Goal: Information Seeking & Learning: Check status

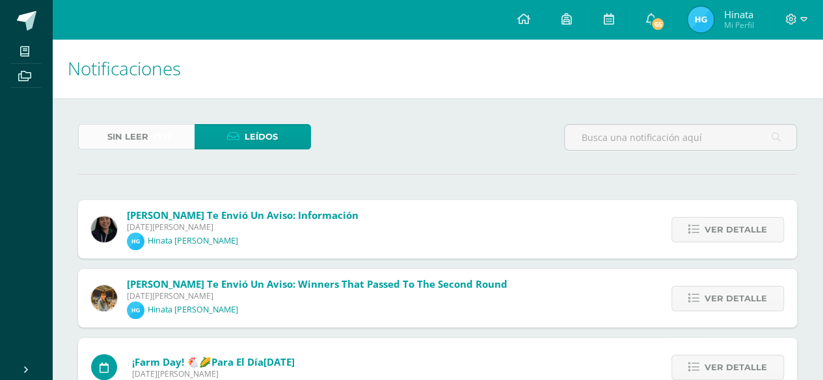
click at [128, 135] on span "Sin leer" at bounding box center [127, 137] width 41 height 24
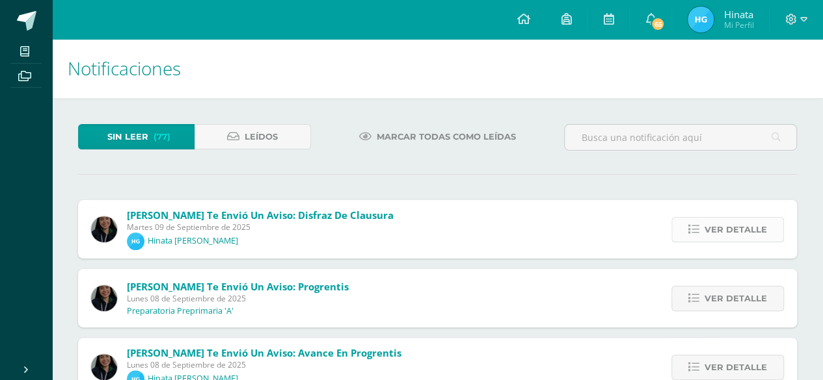
click at [699, 224] on icon at bounding box center [693, 229] width 11 height 11
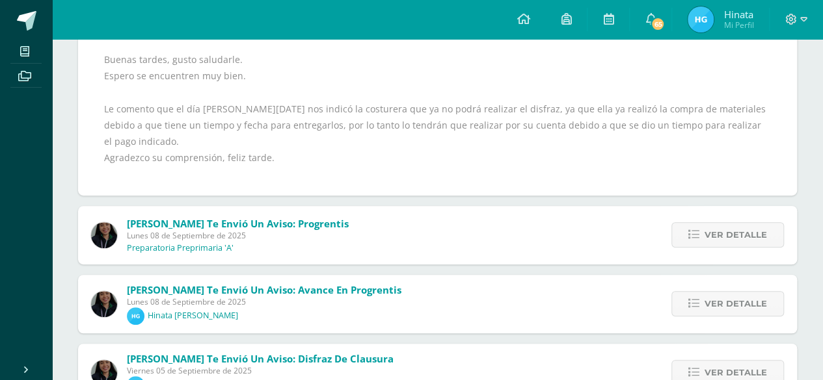
scroll to position [222, 0]
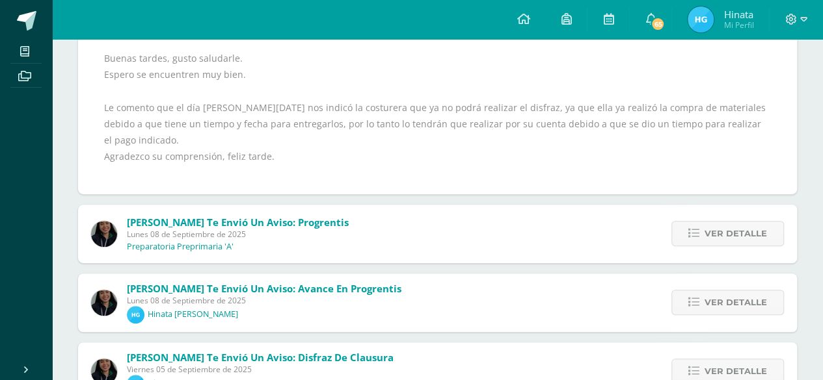
drag, startPoint x: 705, startPoint y: 208, endPoint x: 700, endPoint y: 200, distance: 9.4
click at [700, 205] on div "Ver detalle" at bounding box center [724, 234] width 145 height 59
click at [694, 228] on icon at bounding box center [693, 233] width 11 height 11
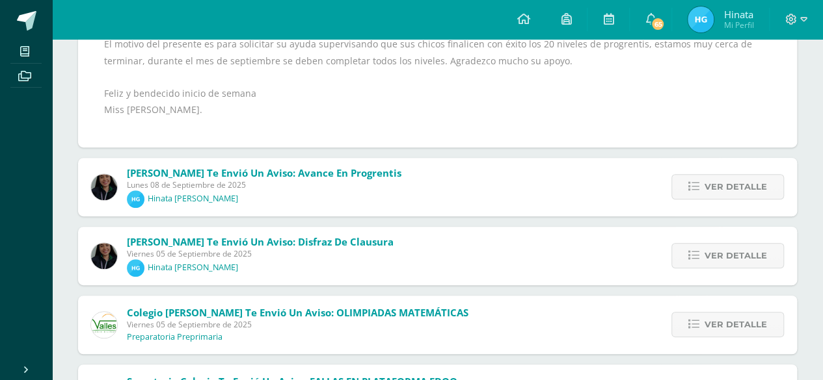
scroll to position [254, 0]
click at [710, 189] on span "Ver detalle" at bounding box center [735, 186] width 62 height 24
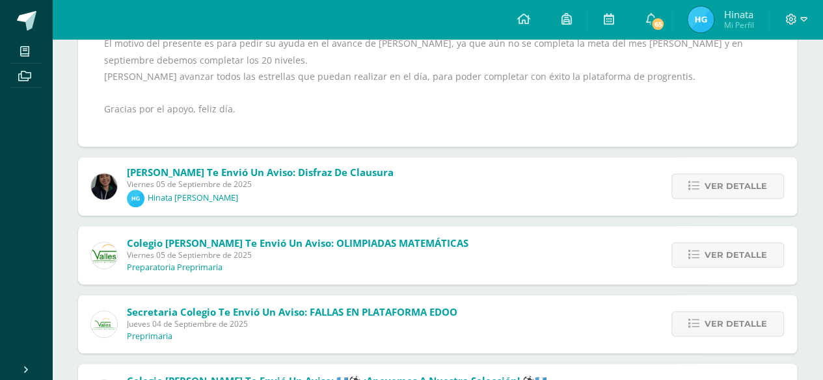
scroll to position [195, 0]
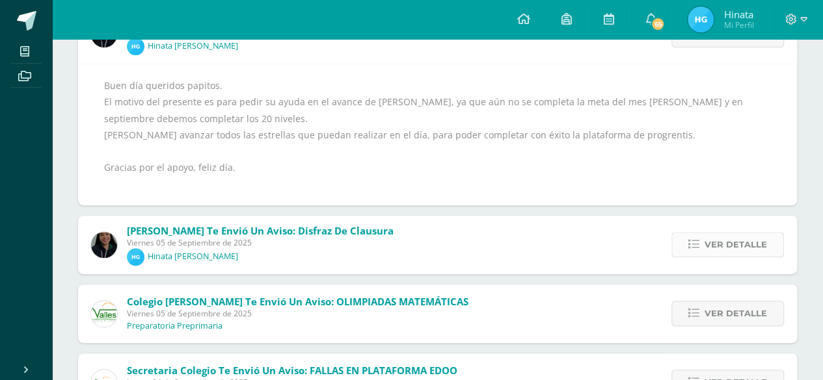
click at [723, 253] on span "Ver detalle" at bounding box center [735, 245] width 62 height 24
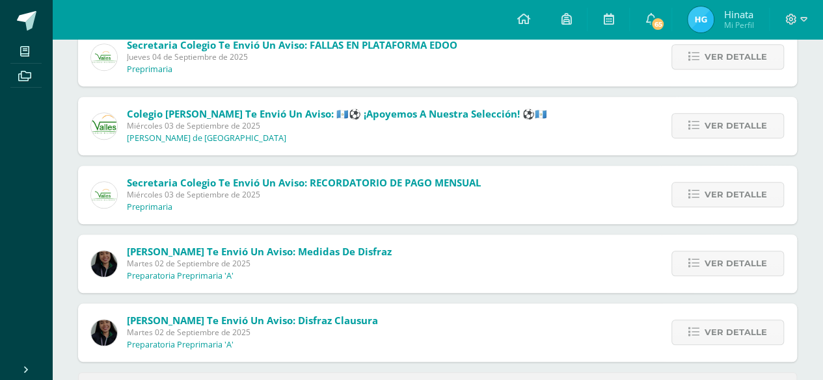
scroll to position [453, 0]
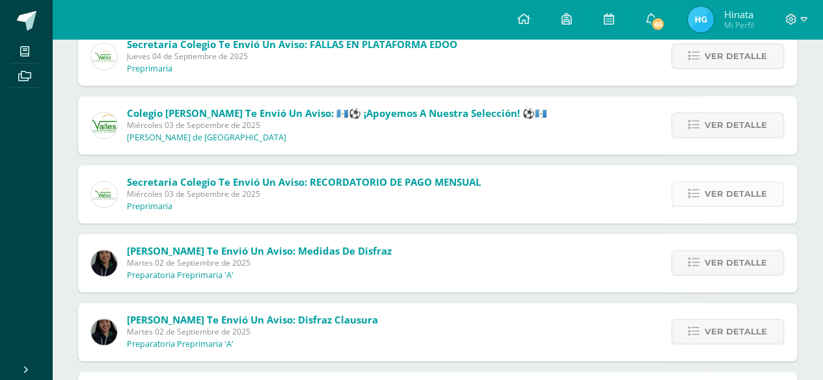
click at [721, 188] on span "Ver detalle" at bounding box center [735, 194] width 62 height 24
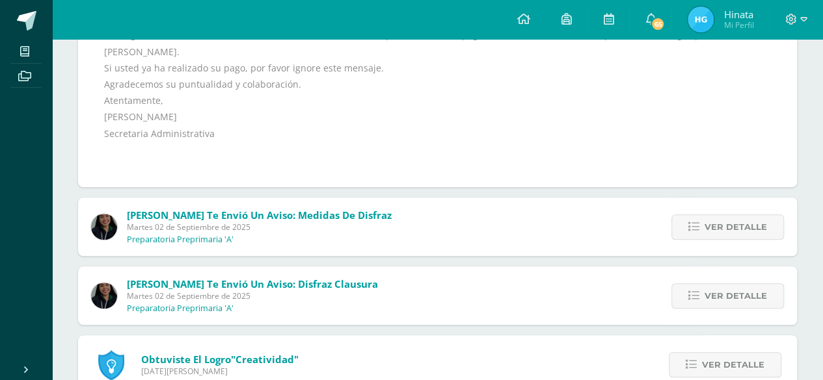
scroll to position [471, 0]
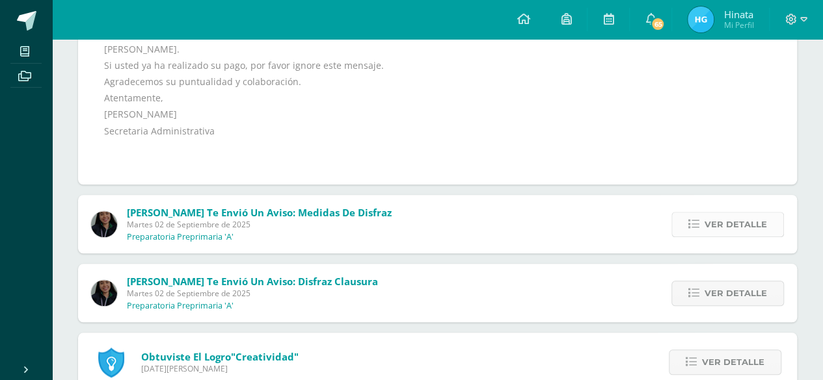
click at [716, 213] on span "Ver detalle" at bounding box center [735, 225] width 62 height 24
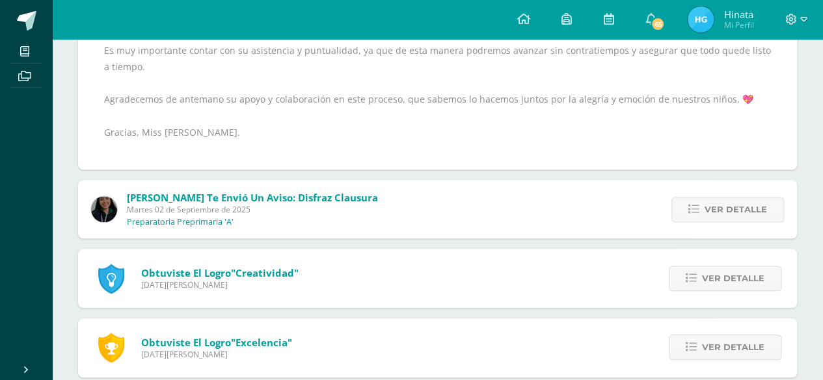
scroll to position [488, 0]
click at [707, 204] on span "Ver detalle" at bounding box center [735, 208] width 62 height 24
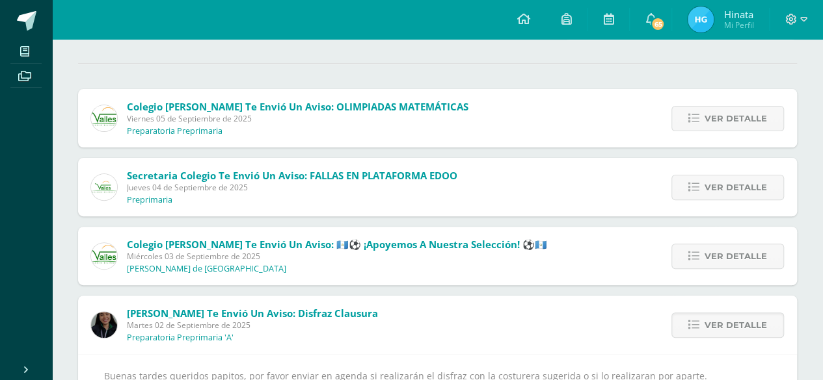
scroll to position [0, 0]
